Goal: Transaction & Acquisition: Purchase product/service

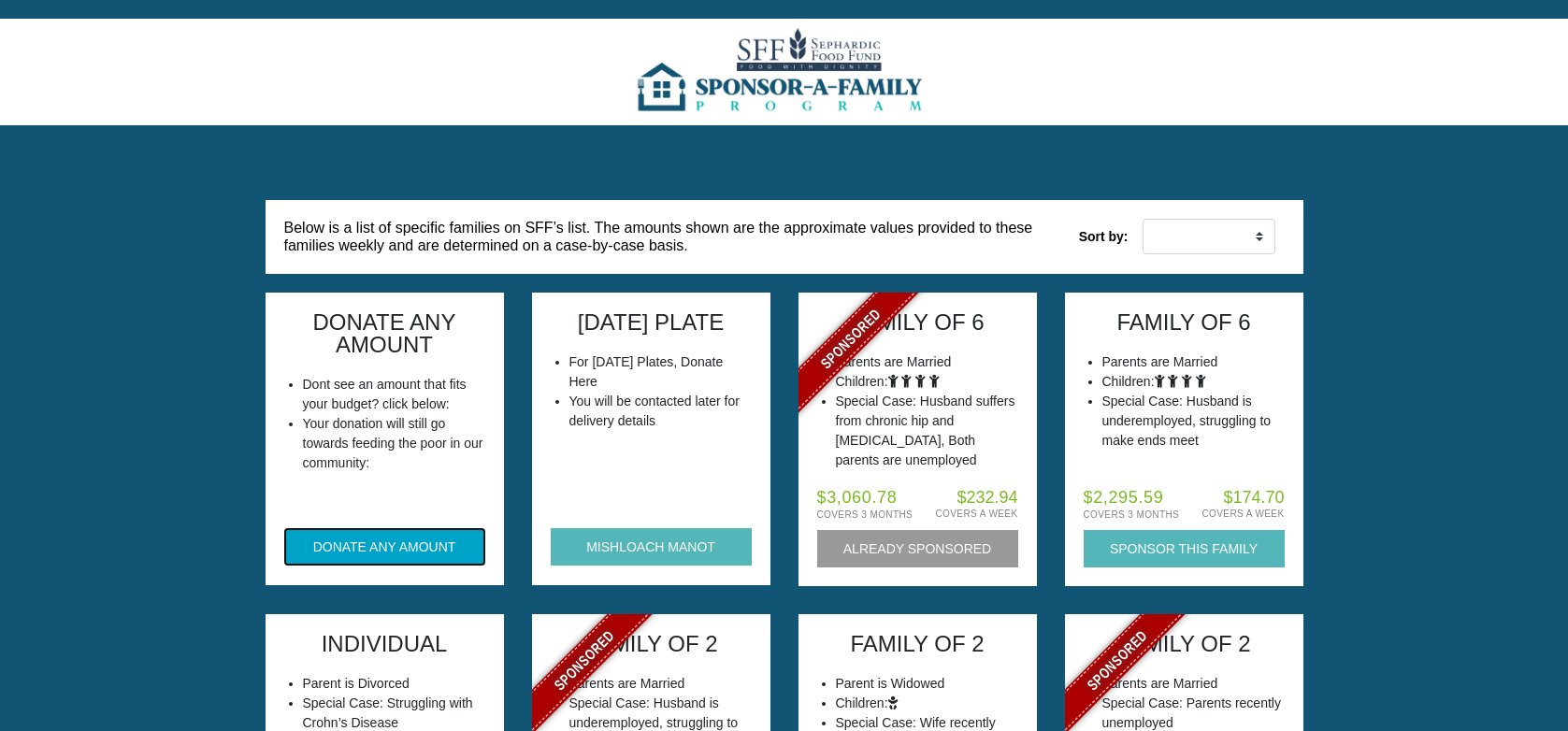
click at [420, 544] on button "DONATE ANY AMOUNT" at bounding box center [385, 546] width 201 height 37
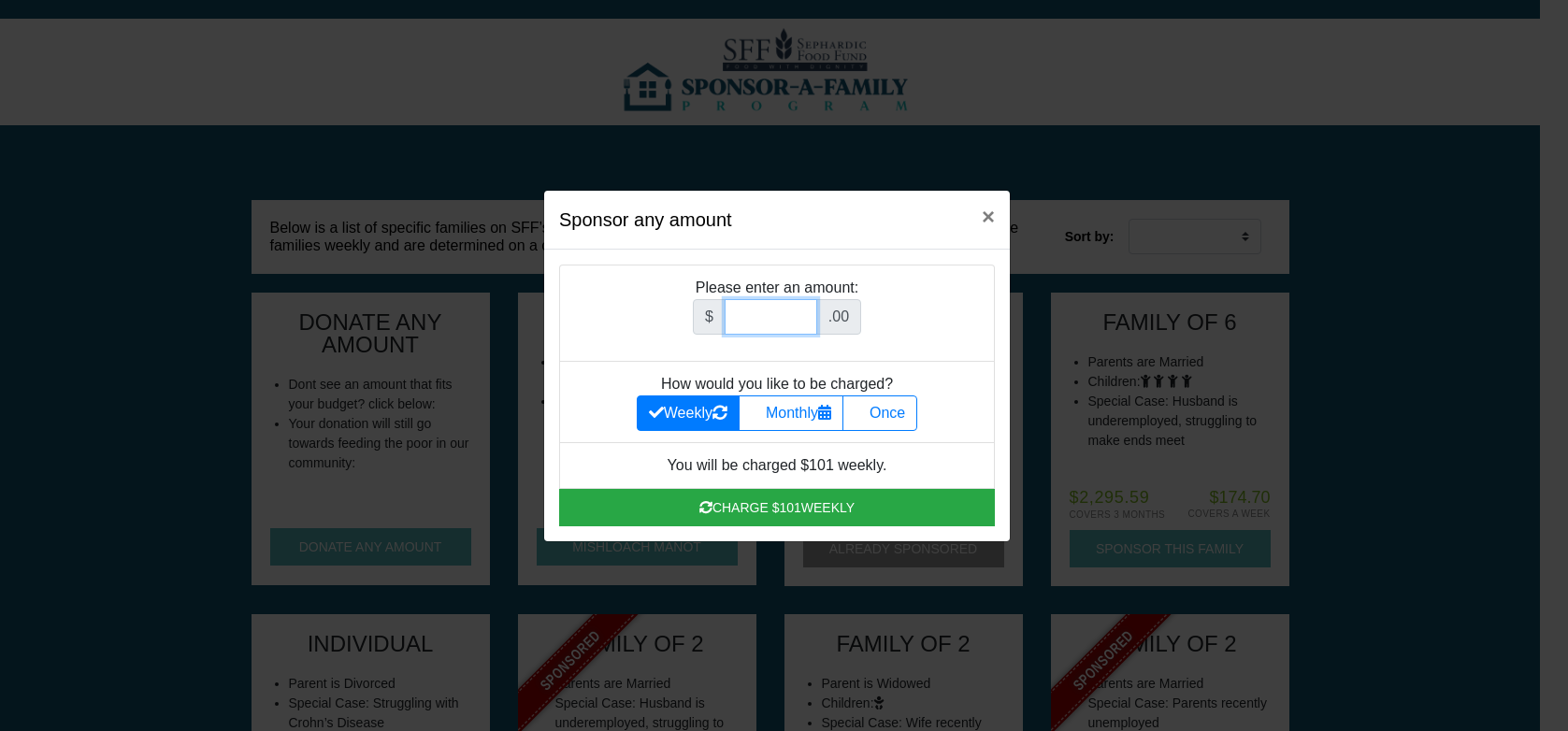
click at [777, 322] on input "Amount (to the nearest dollar)" at bounding box center [771, 316] width 93 height 35
type input "1000"
click at [992, 216] on span "×" at bounding box center [988, 216] width 13 height 25
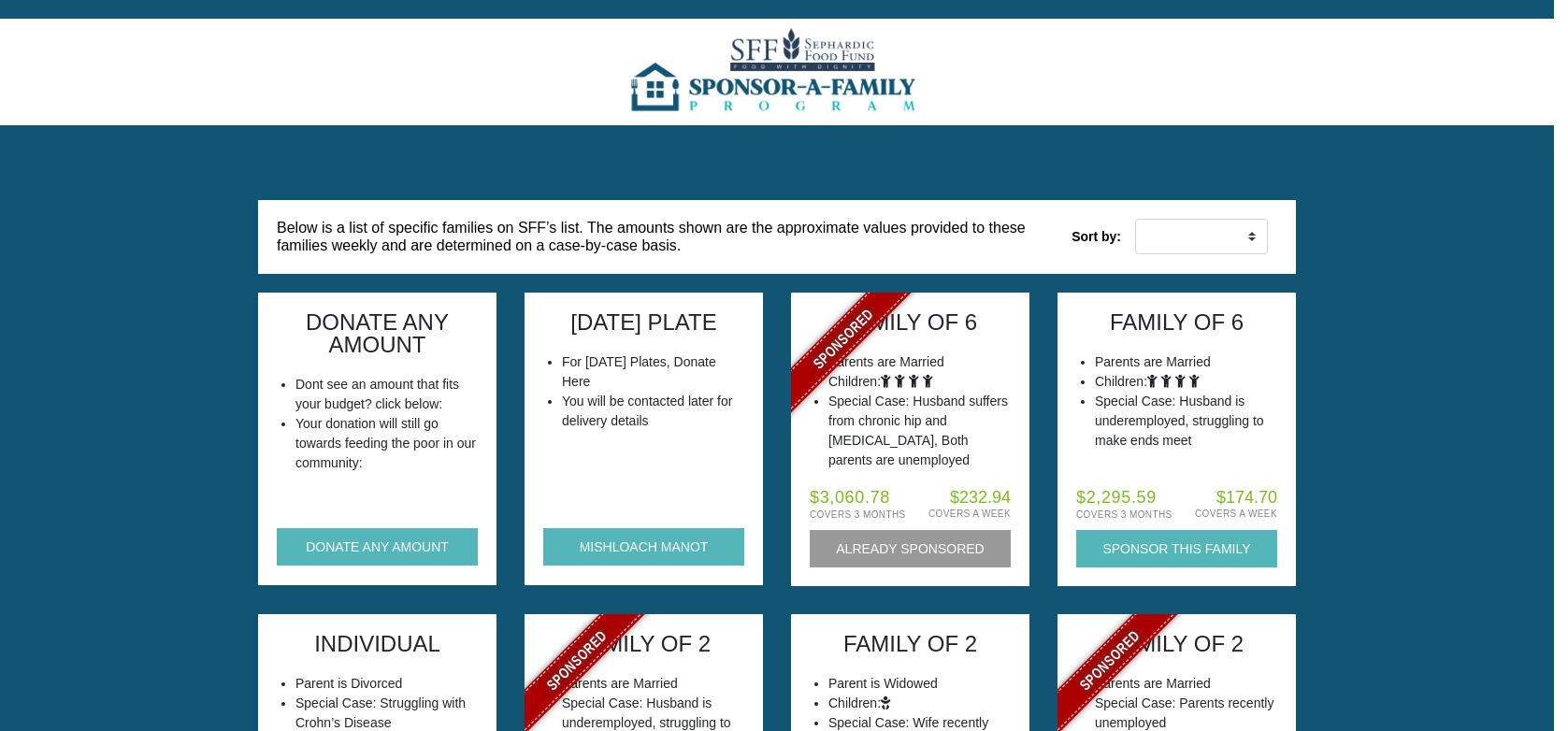
click at [808, 84] on img at bounding box center [776, 72] width 303 height 106
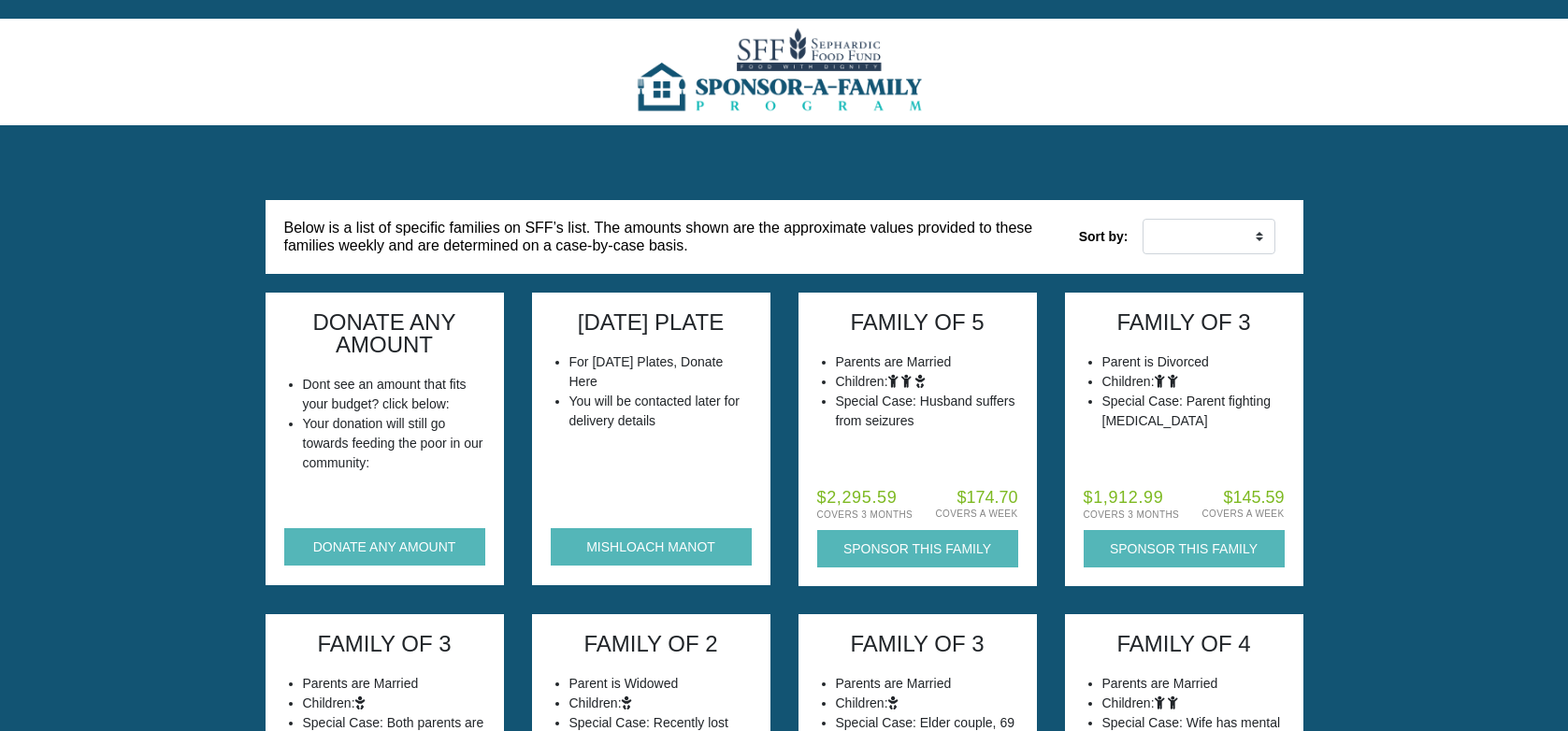
click at [386, 442] on li "Your donation will still go towards feeding the poor in our community:" at bounding box center [393, 444] width 182 height 59
click at [381, 540] on button "DONATE ANY AMOUNT" at bounding box center [385, 546] width 201 height 37
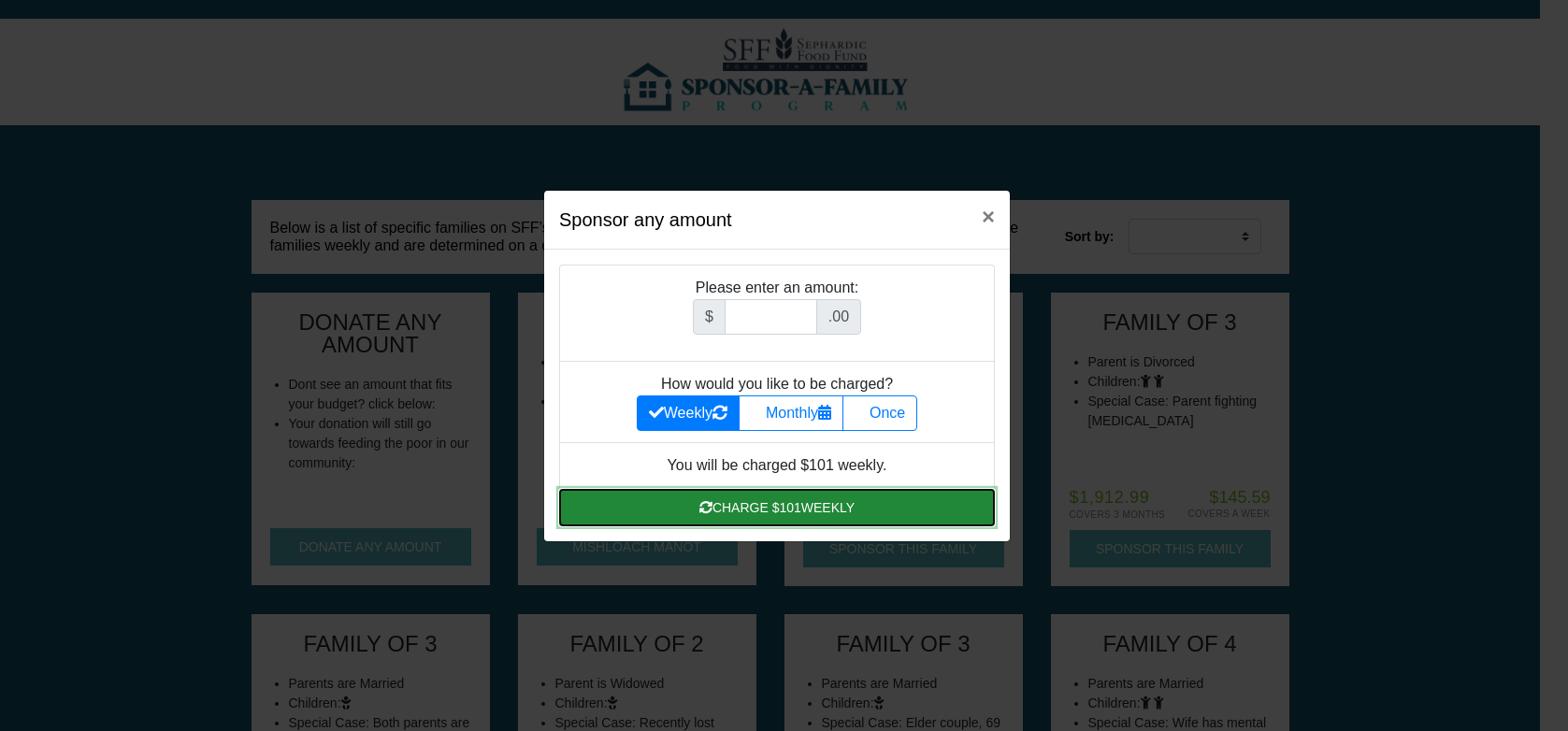
click at [859, 505] on button "Charge $ 101 weekly" at bounding box center [776, 507] width 436 height 37
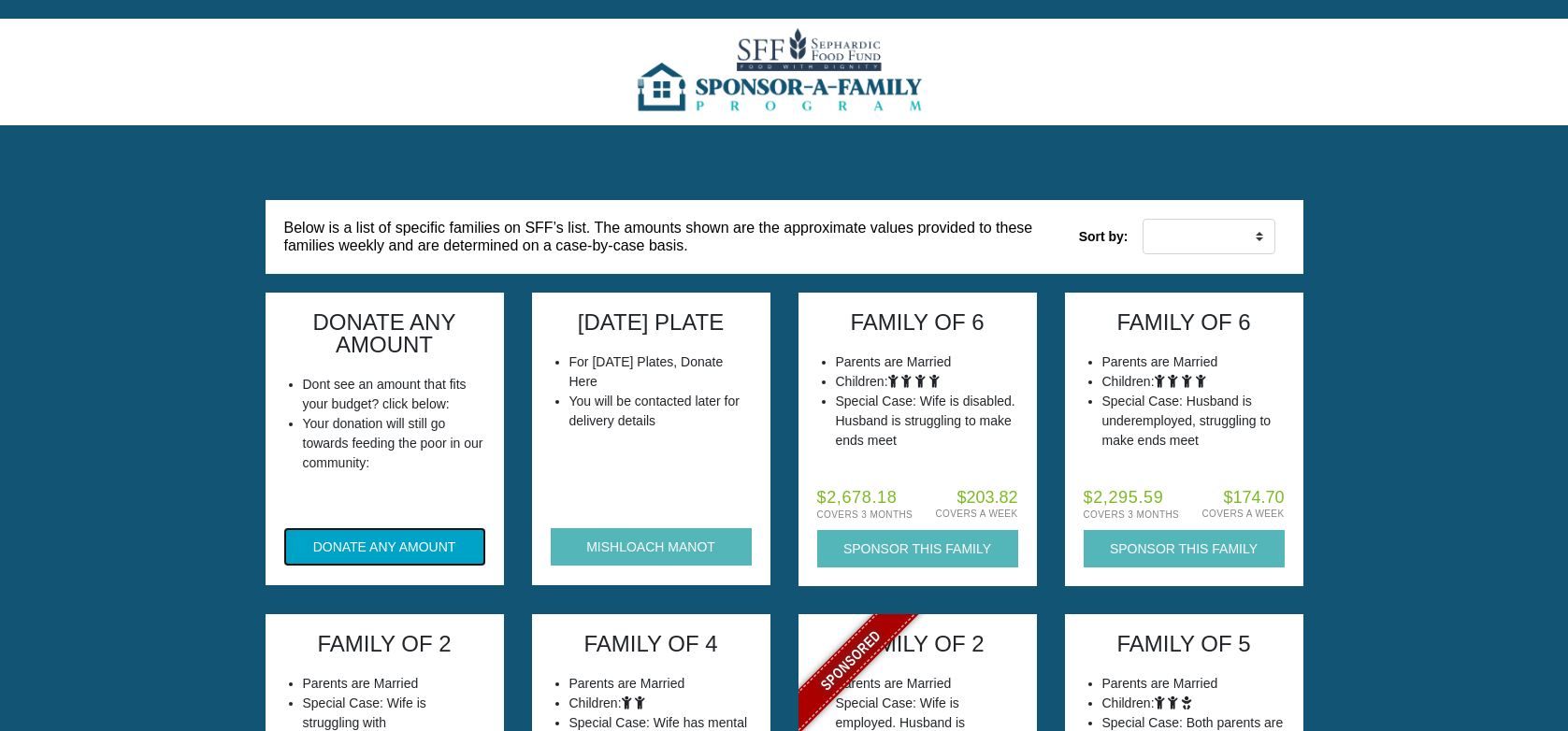
click at [420, 545] on button "DONATE ANY AMOUNT" at bounding box center [385, 546] width 201 height 37
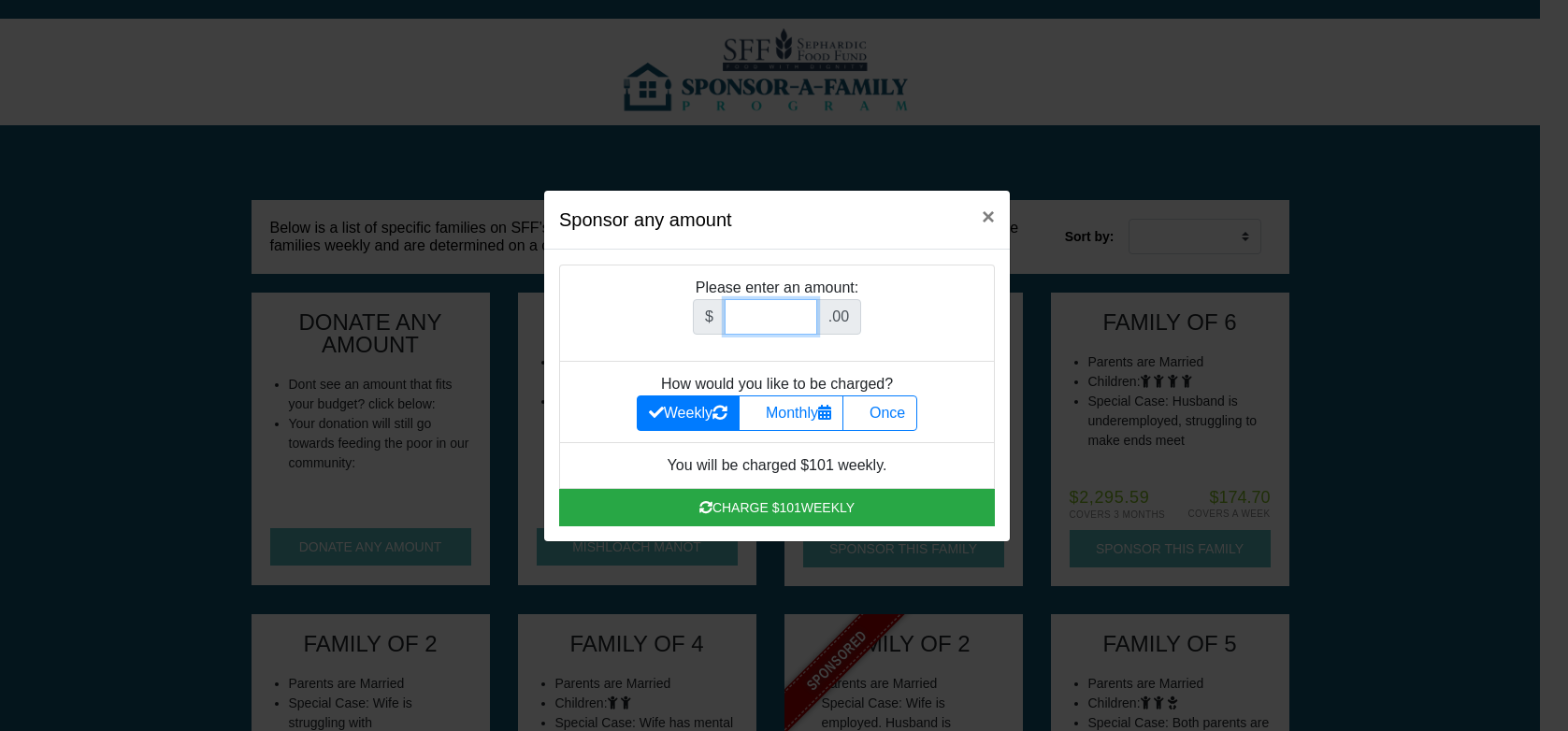
click at [744, 324] on input "Amount (to the nearest dollar)" at bounding box center [771, 316] width 93 height 35
type input "1000"
click at [883, 410] on label "Once" at bounding box center [880, 412] width 75 height 35
click at [866, 410] on input "Once" at bounding box center [861, 408] width 12 height 12
radio input "true"
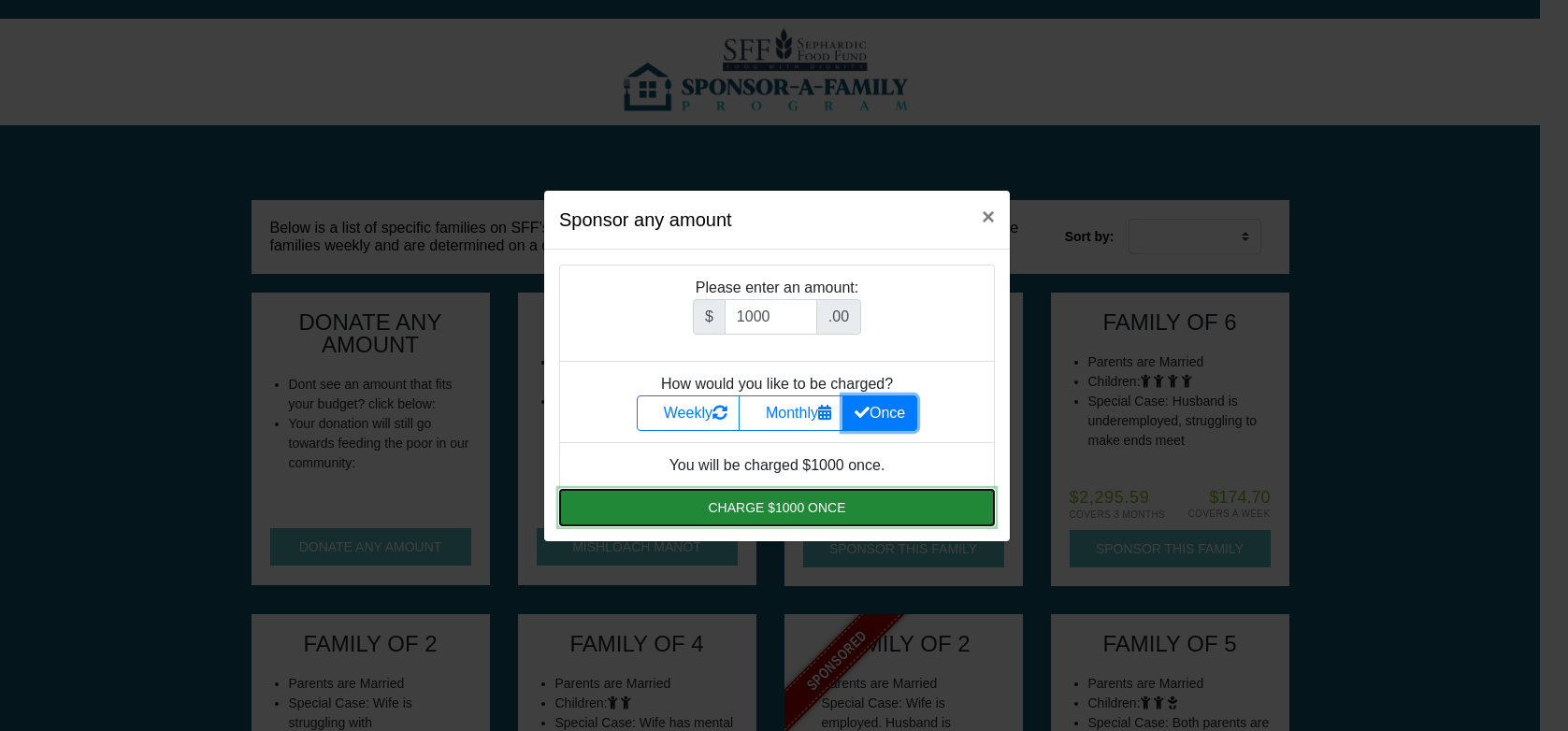
click at [794, 504] on button "Charge $1000 once" at bounding box center [776, 507] width 436 height 37
